Goal: Task Accomplishment & Management: Manage account settings

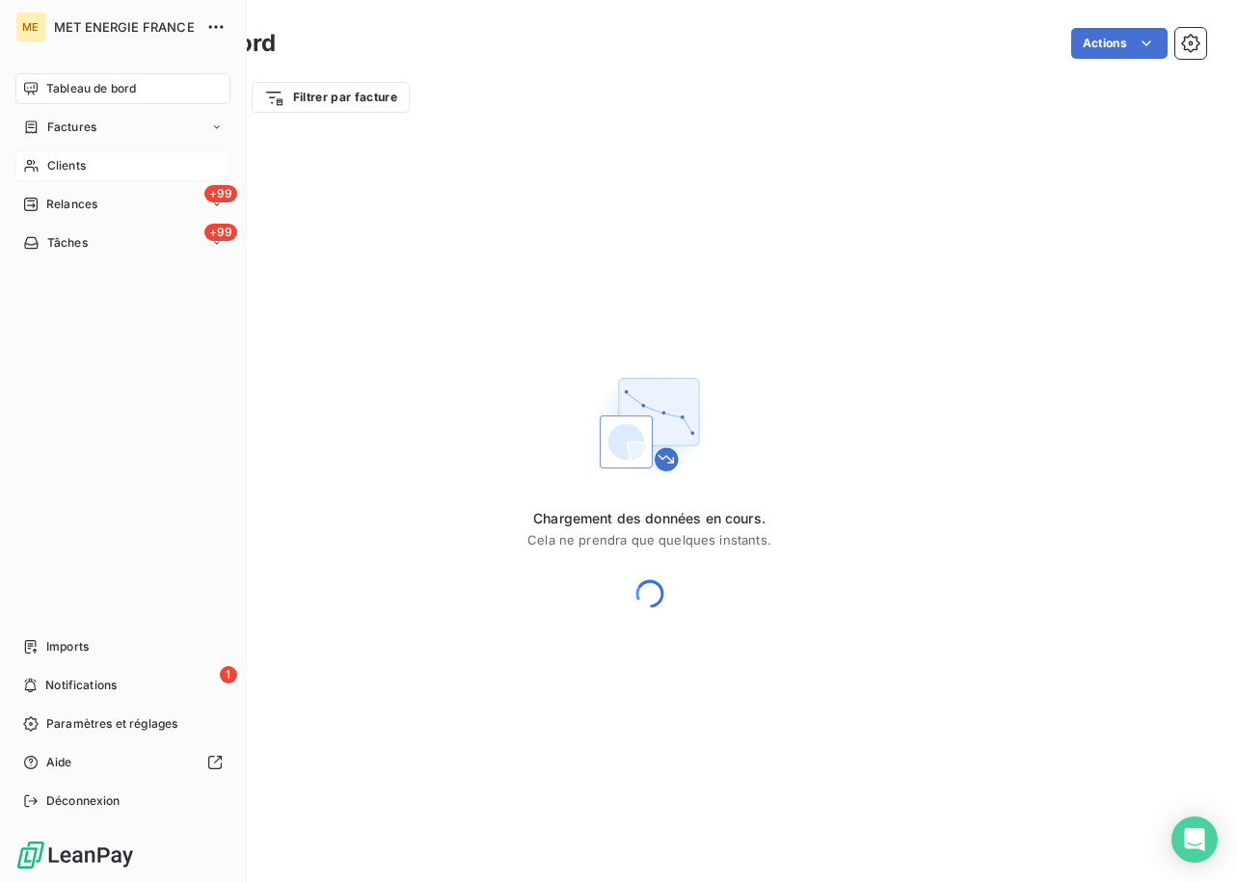
click at [99, 175] on div "Clients" at bounding box center [122, 165] width 215 height 31
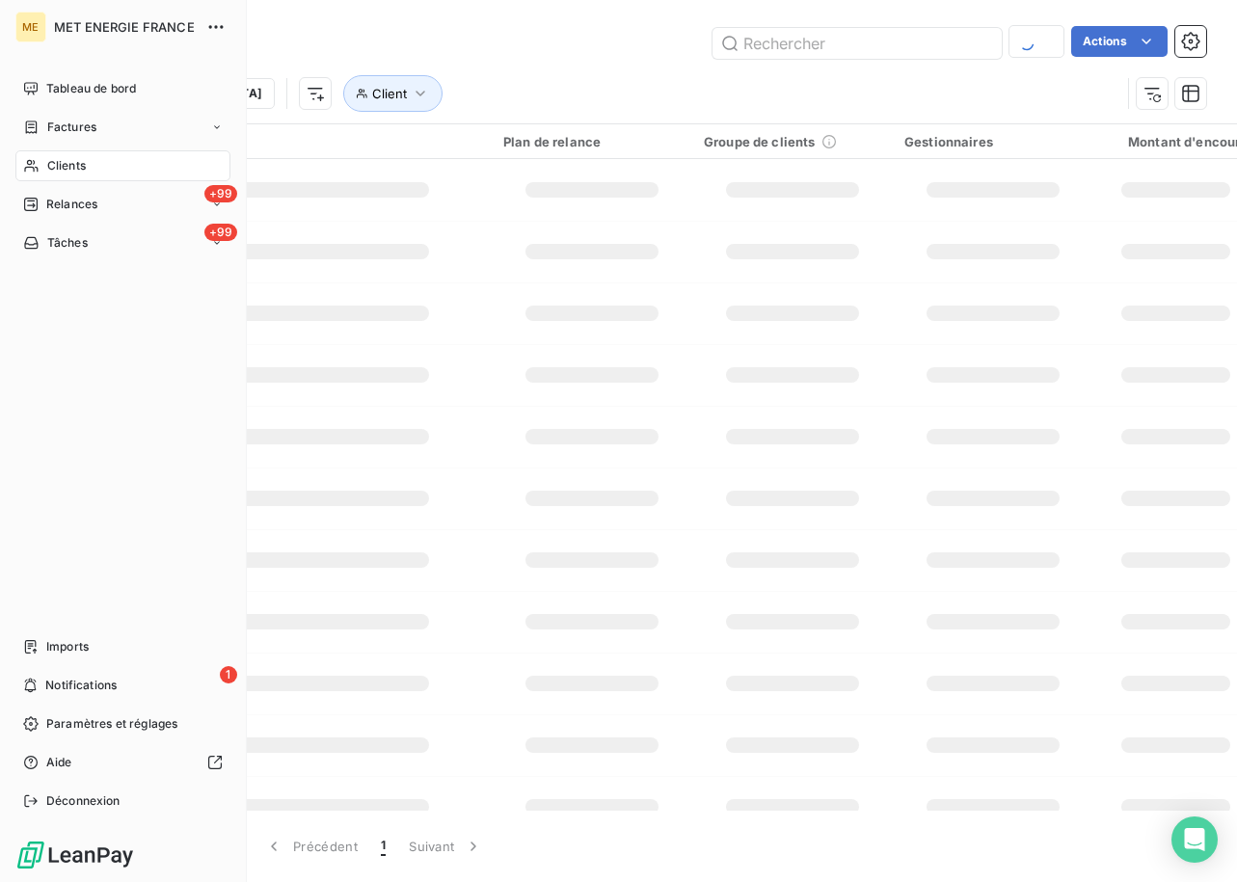
click at [85, 159] on span "Clients" at bounding box center [66, 165] width 39 height 17
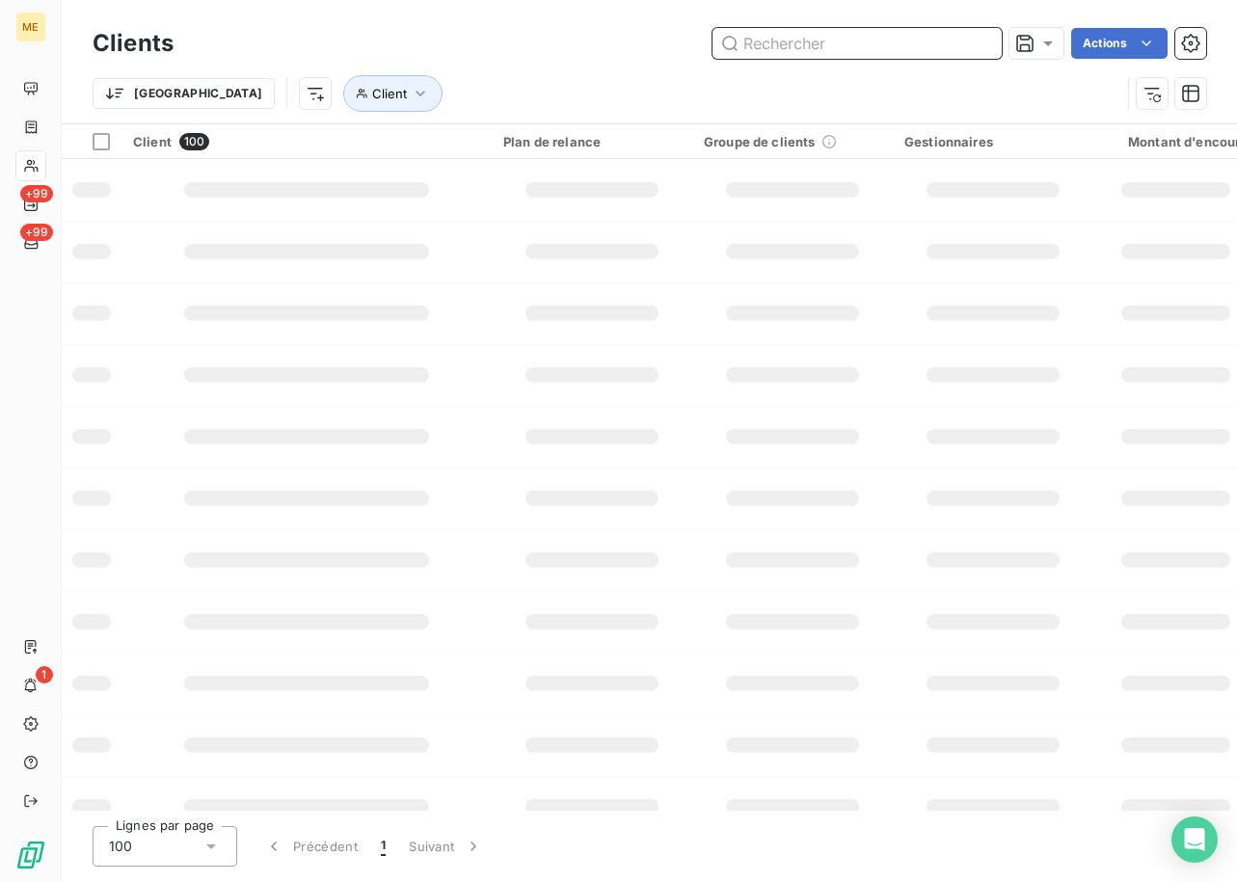
click at [824, 36] on input "text" at bounding box center [856, 43] width 289 height 31
paste input "METFRA000005960"
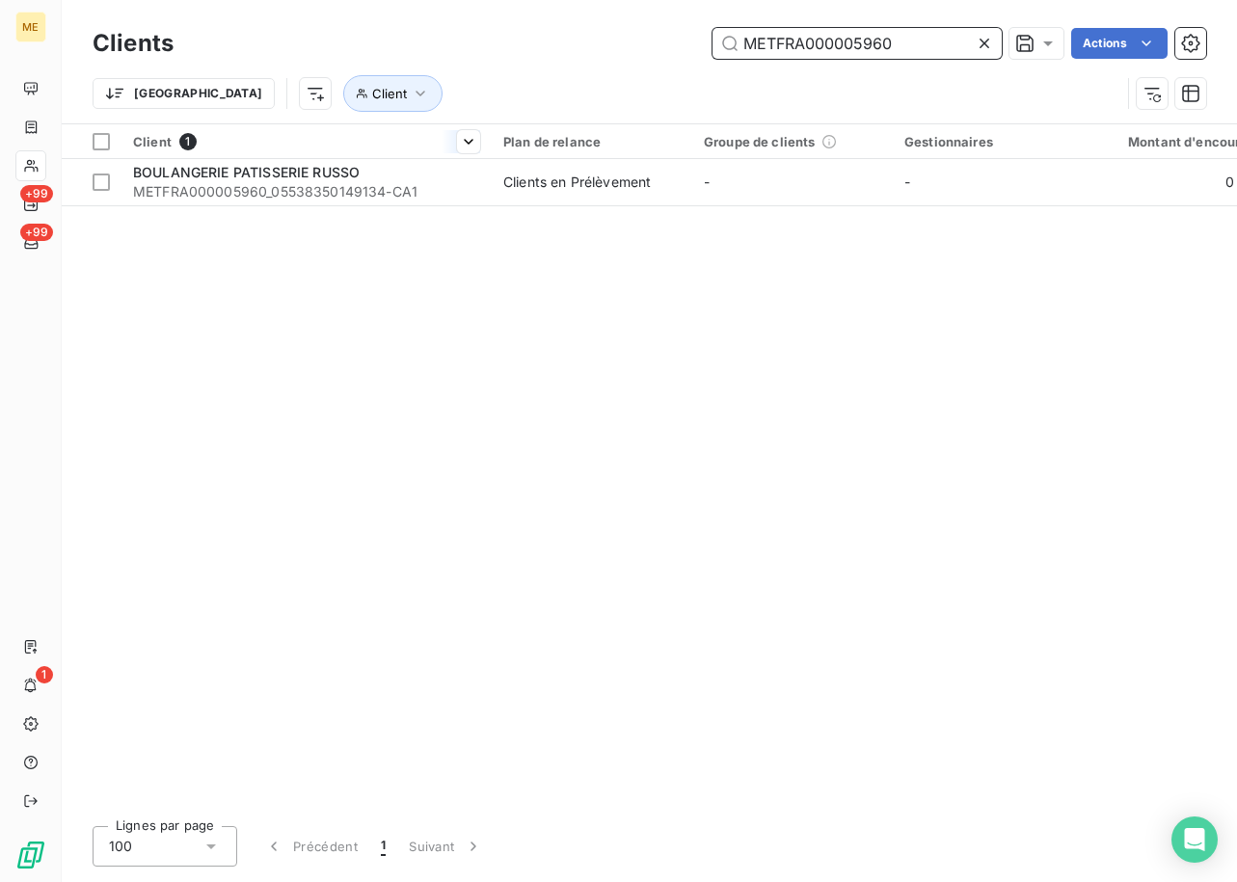
type input "METFRA000005960"
click at [299, 149] on div "Client 1" at bounding box center [306, 141] width 347 height 17
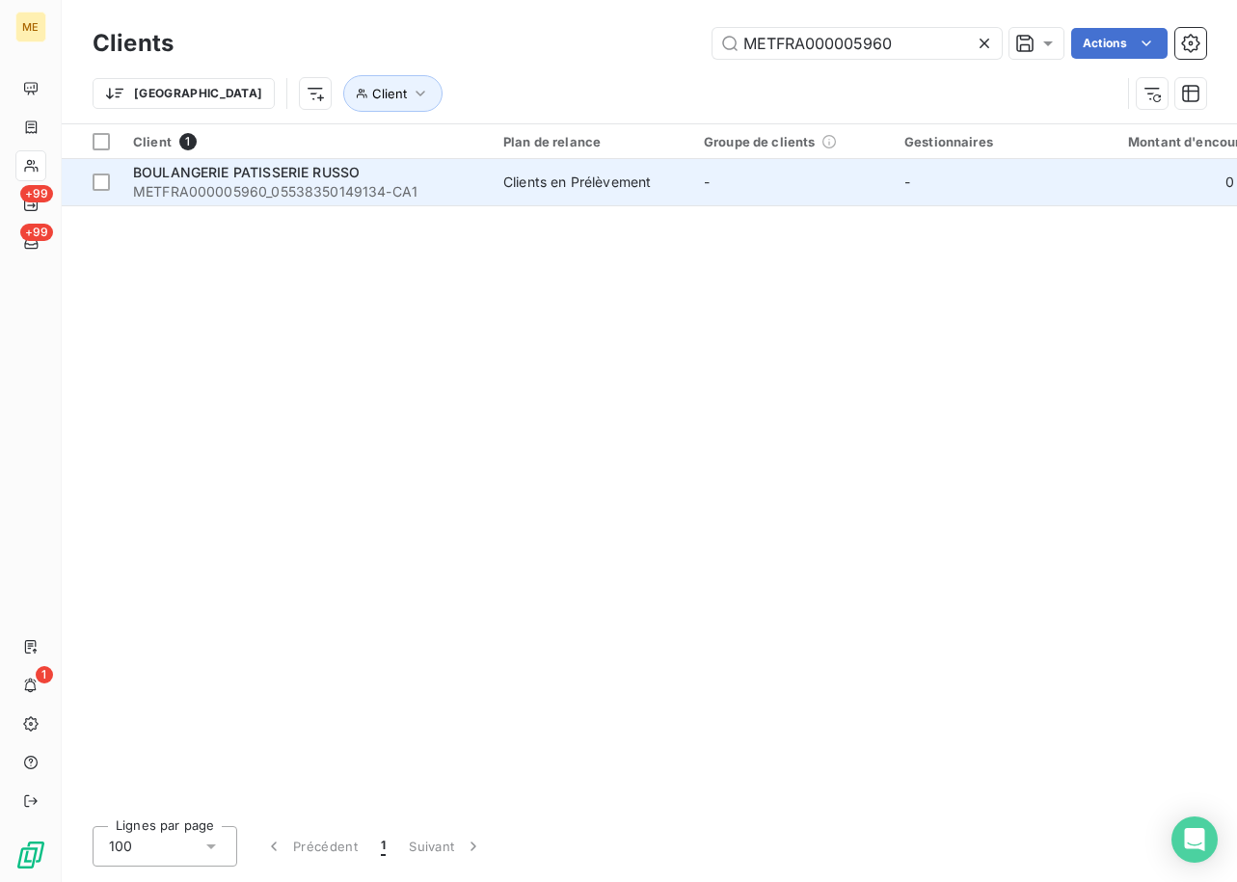
click at [286, 165] on span "BOULANGERIE PATISSERIE RUSSO" at bounding box center [246, 172] width 227 height 16
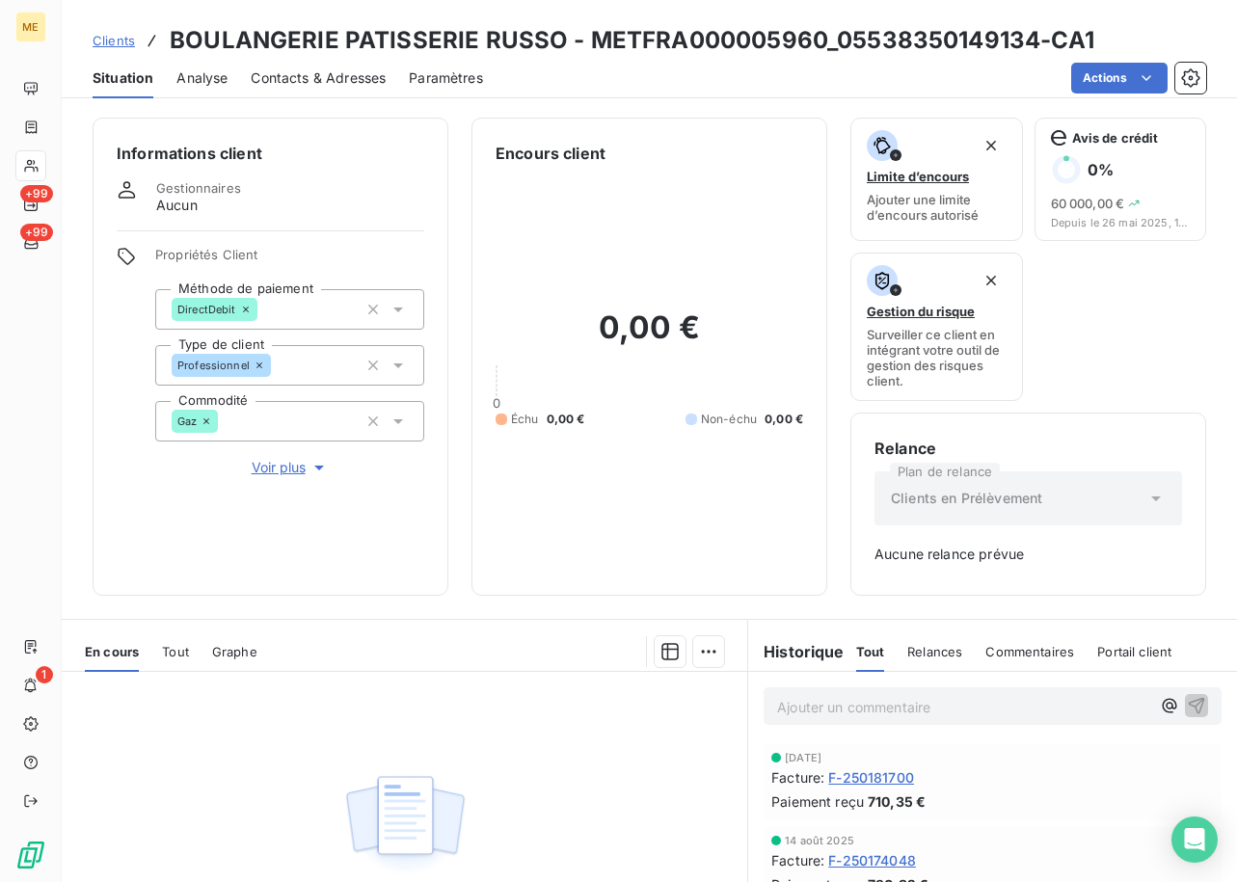
click at [306, 74] on span "Contacts & Adresses" at bounding box center [318, 77] width 135 height 19
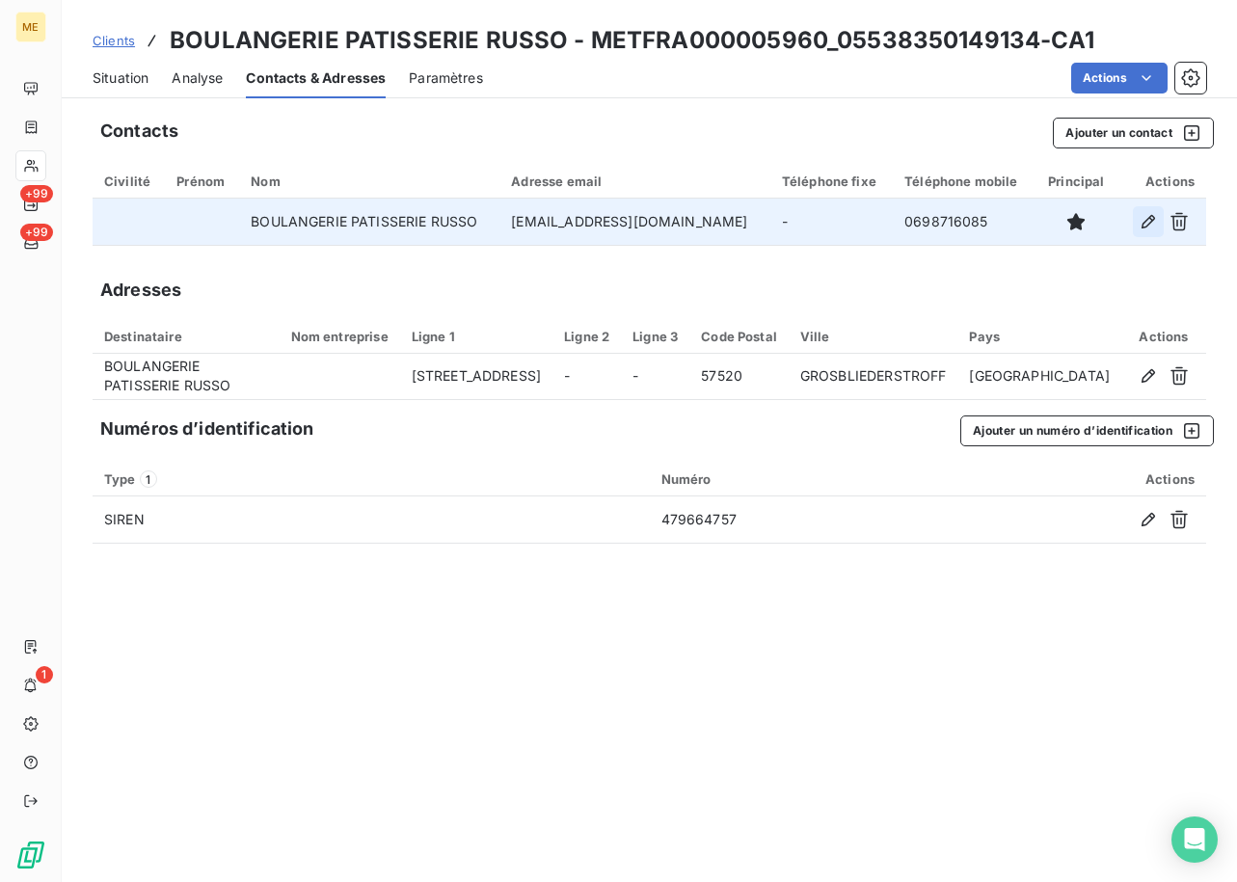
click at [1134, 217] on button "button" at bounding box center [1148, 221] width 31 height 31
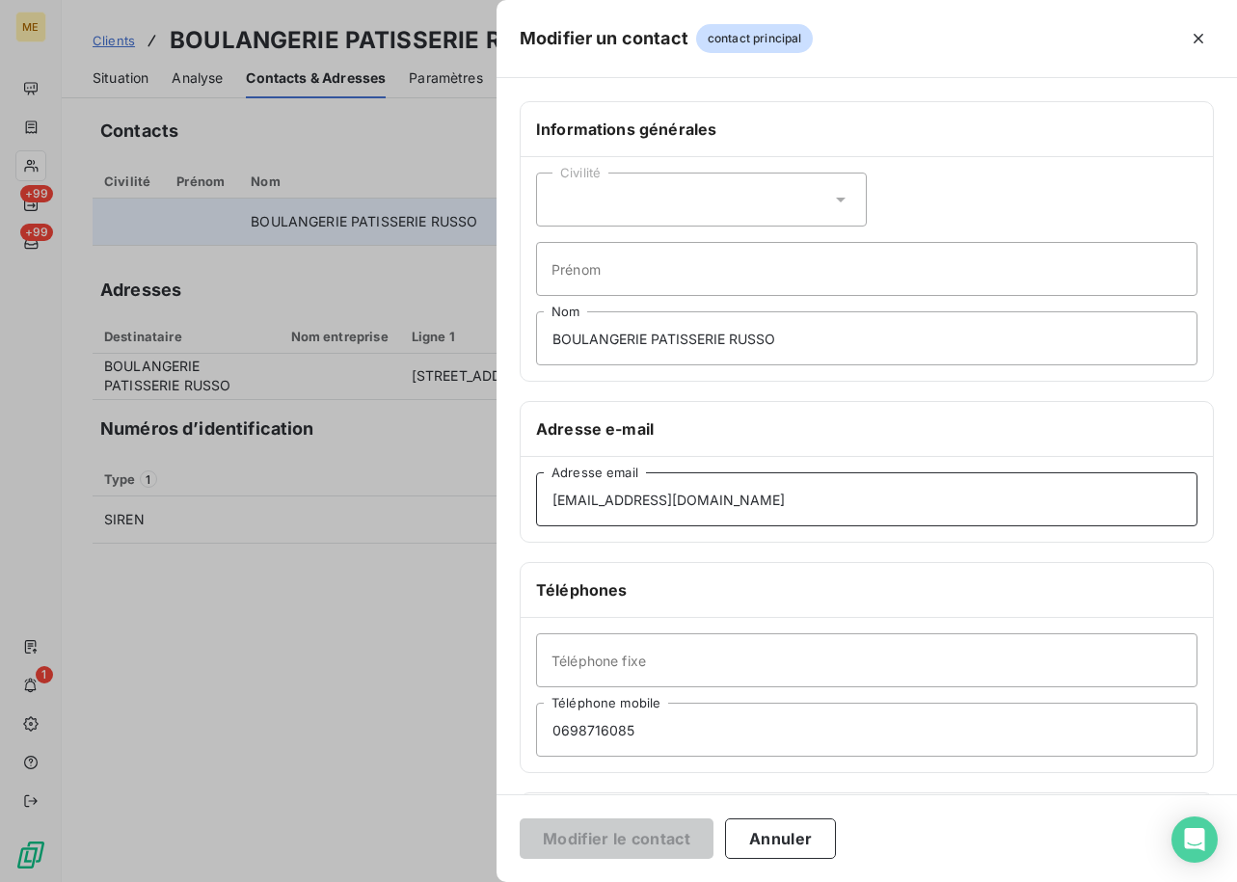
click at [671, 479] on input "[EMAIL_ADDRESS][DOMAIN_NAME]" at bounding box center [866, 499] width 661 height 54
click at [647, 502] on input "[EMAIL_ADDRESS][DOMAIN_NAME]" at bounding box center [866, 499] width 661 height 54
paste input "ubonpain681"
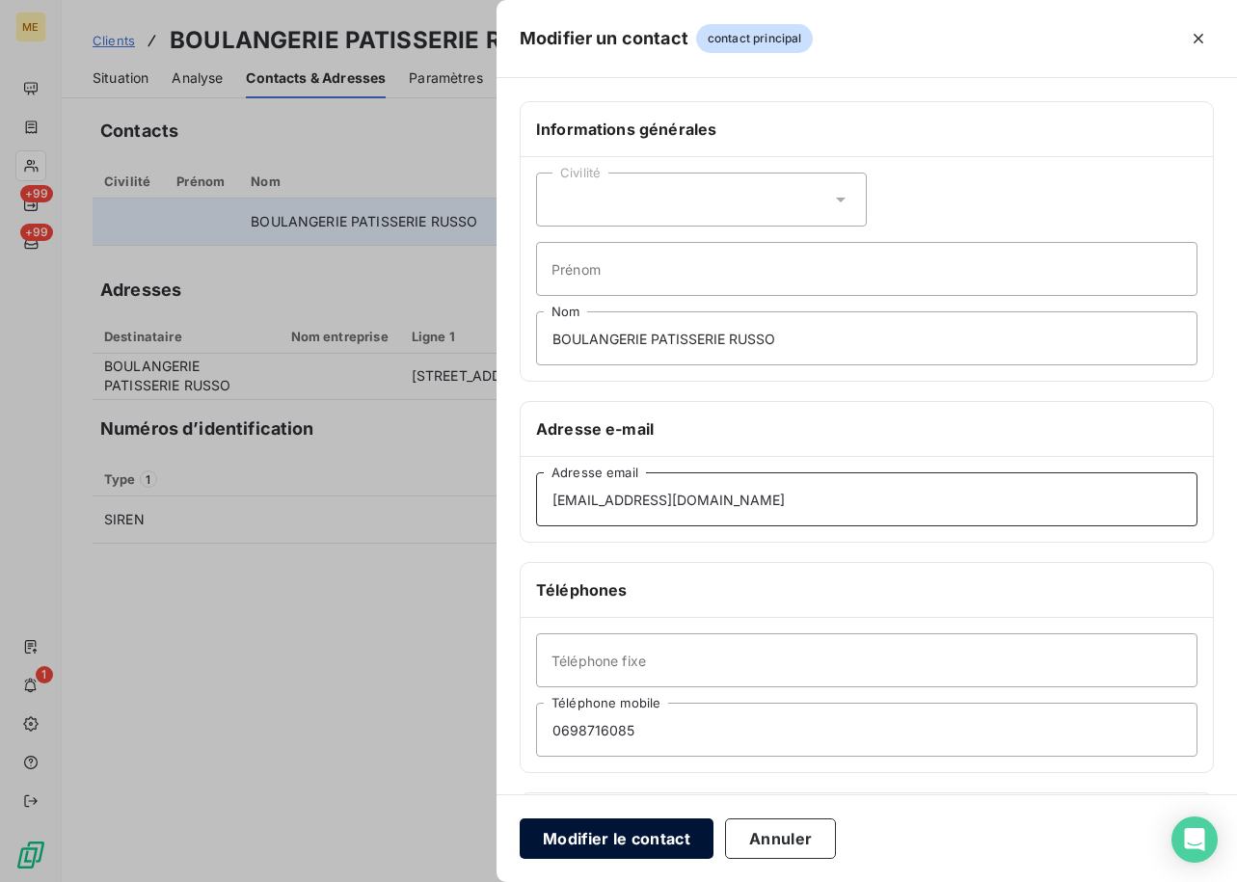
type input "[EMAIL_ADDRESS][DOMAIN_NAME]"
click at [623, 831] on button "Modifier le contact" at bounding box center [617, 839] width 194 height 40
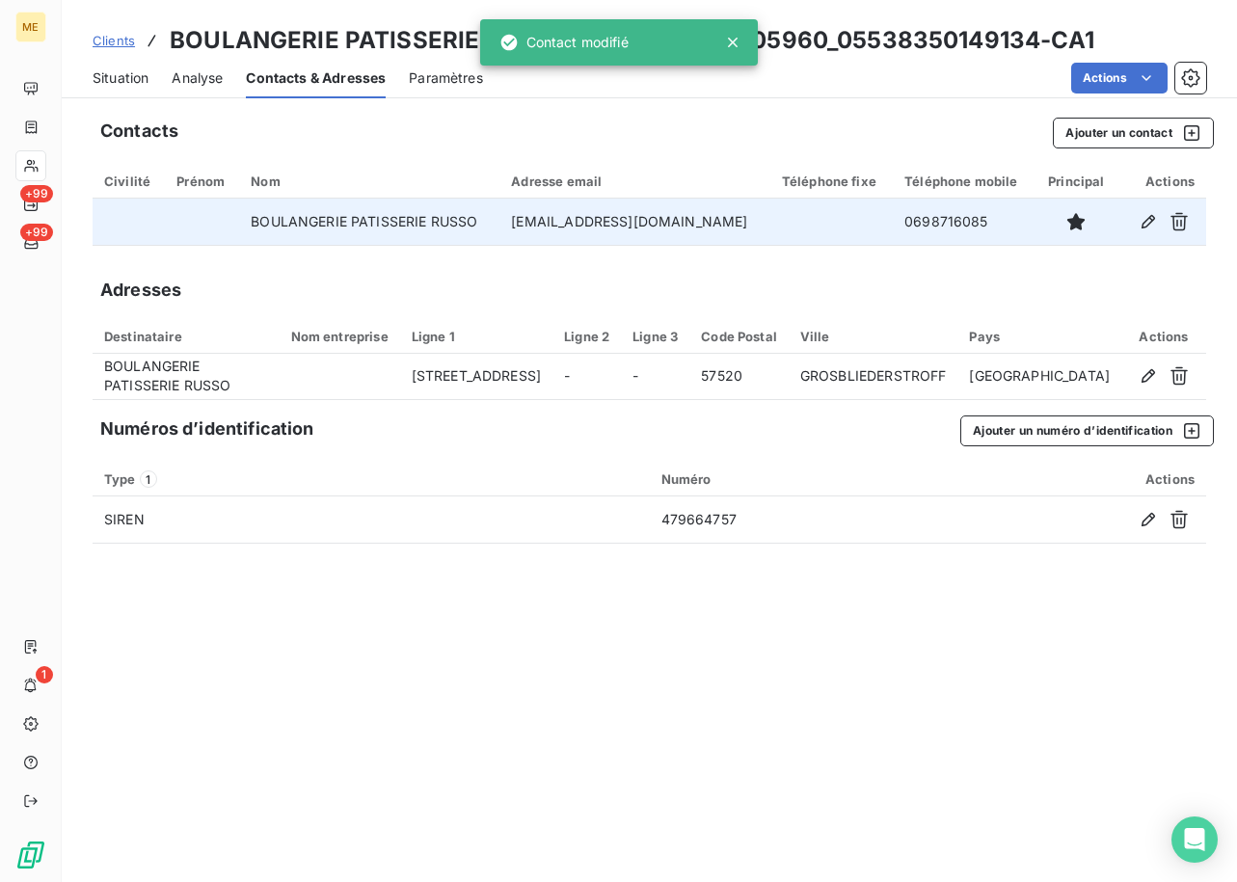
click at [383, 636] on div "Contacts Ajouter un contact Civilité Prénom Nom Adresse email Téléphone fixe Té…" at bounding box center [649, 494] width 1175 height 776
